Goal: Download file/media

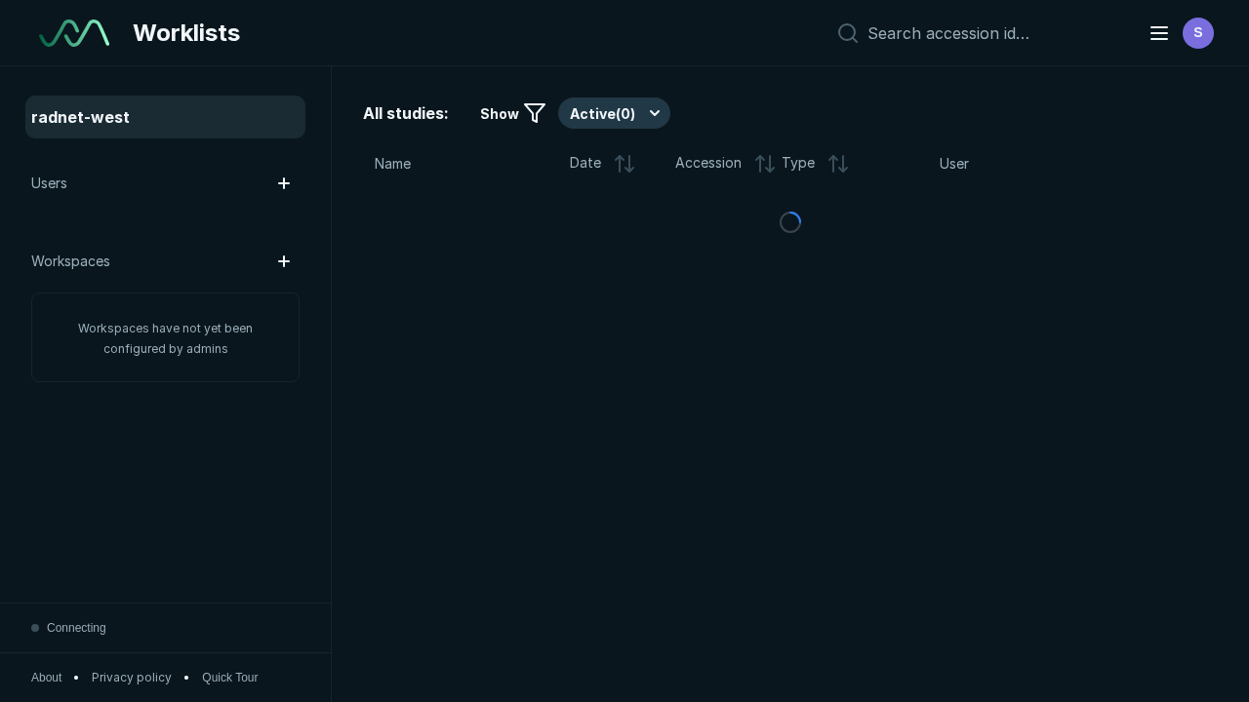
scroll to position [5328, 8126]
